Goal: Register for event/course

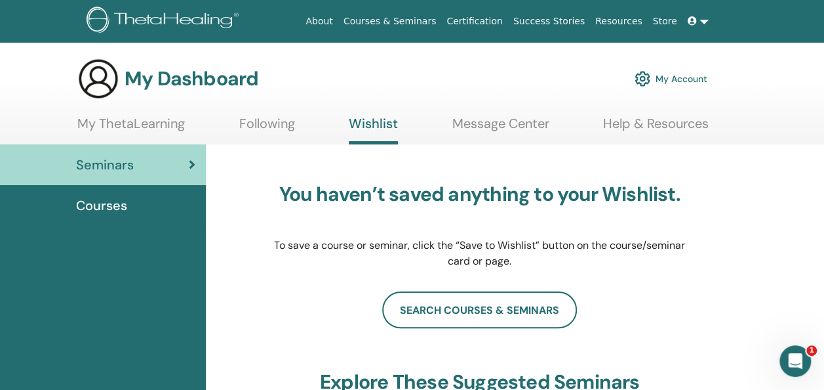
drag, startPoint x: 0, startPoint y: 0, endPoint x: 707, endPoint y: 21, distance: 707.3
click at [707, 21] on link at bounding box center [698, 21] width 31 height 24
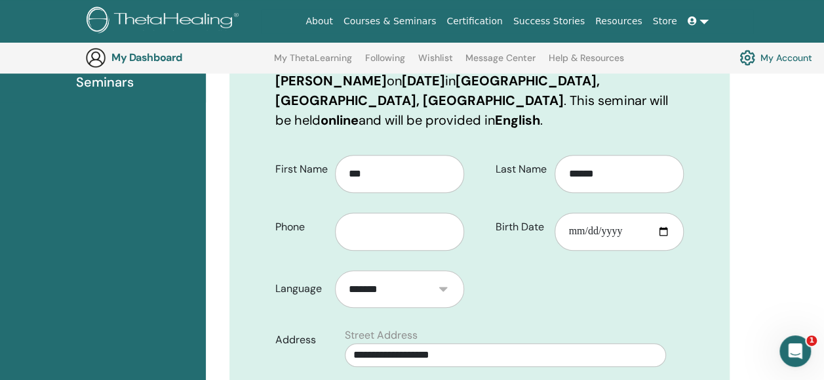
scroll to position [214, 0]
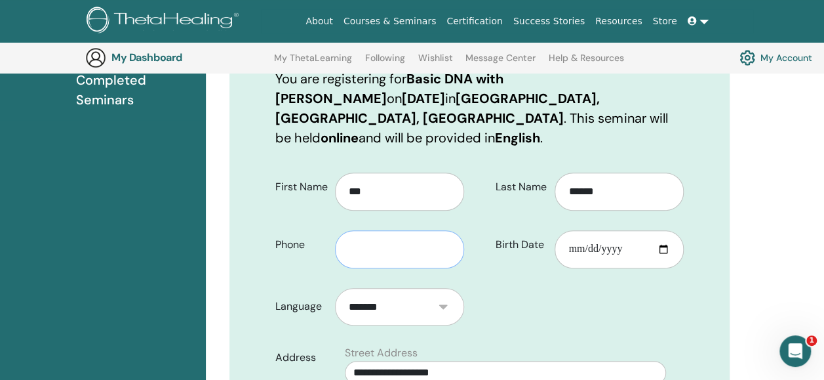
click at [442, 231] on input "text" at bounding box center [399, 249] width 129 height 38
type input "**********"
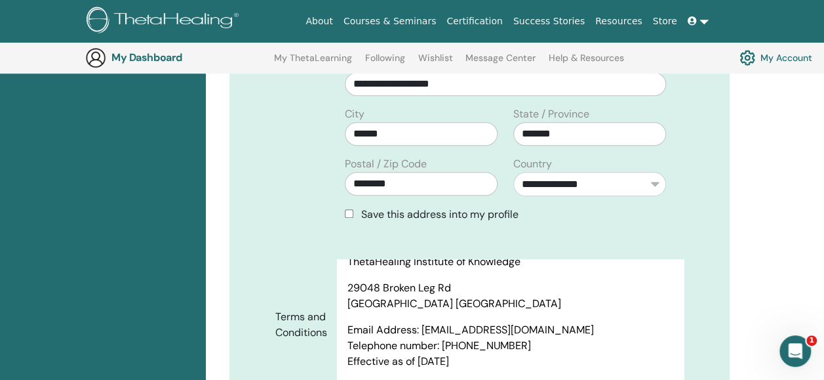
scroll to position [668, 0]
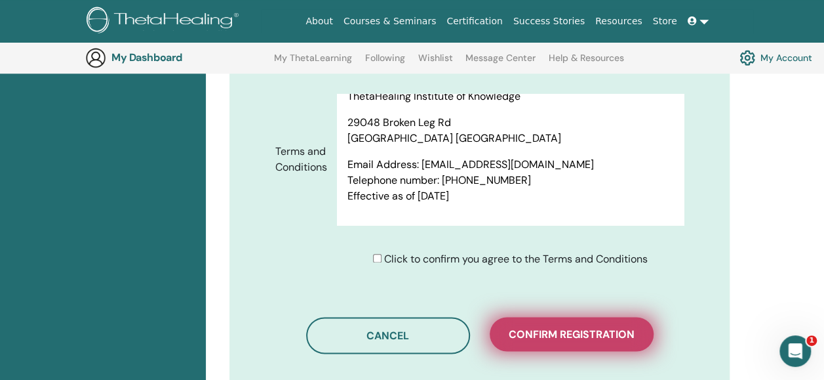
click at [594, 317] on button "Confirm registration" at bounding box center [572, 334] width 164 height 34
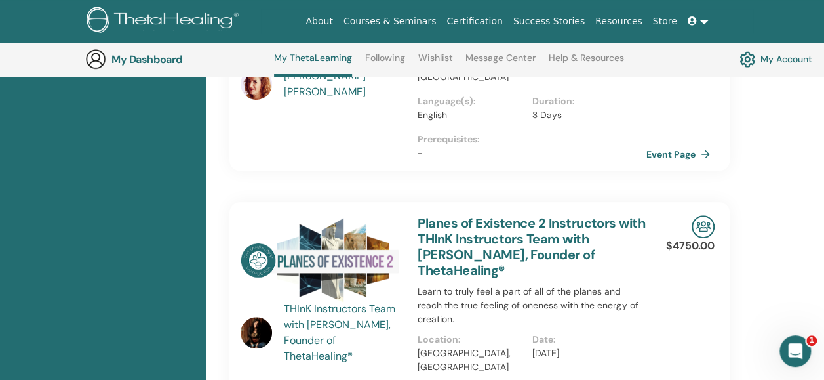
scroll to position [327, 0]
